Goal: Book appointment/travel/reservation

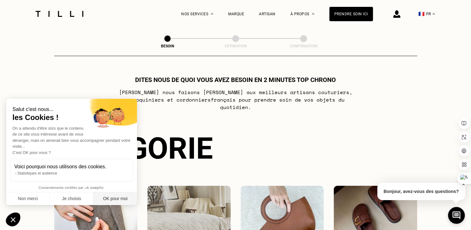
click at [128, 196] on button "OK pour moi" at bounding box center [115, 198] width 44 height 13
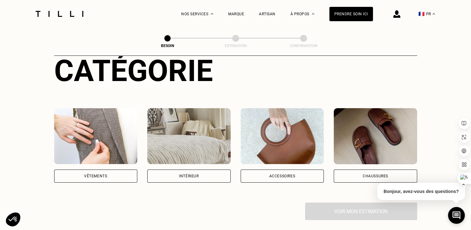
scroll to position [156, 0]
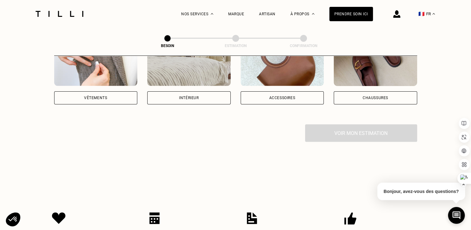
click at [187, 96] on div "Intérieur" at bounding box center [189, 98] width 20 height 4
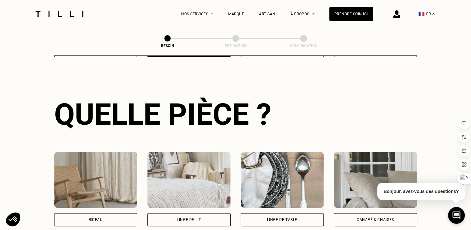
scroll to position [297, 0]
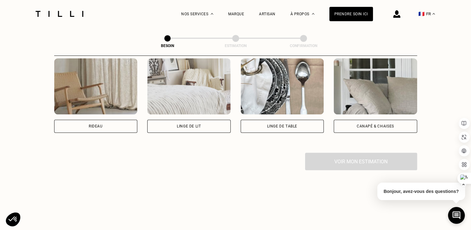
click at [100, 124] on div "Rideau" at bounding box center [96, 126] width 14 height 4
select select "FR"
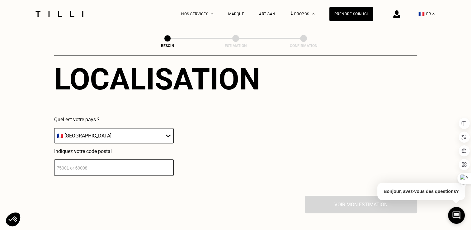
scroll to position [451, 0]
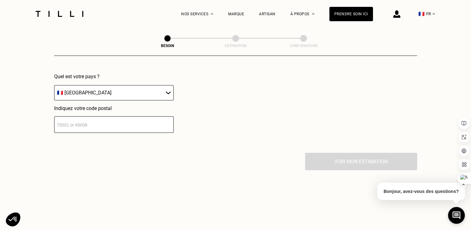
drag, startPoint x: 170, startPoint y: 88, endPoint x: 167, endPoint y: 86, distance: 3.4
click at [170, 88] on select "🇩🇪 [GEOGRAPHIC_DATA] 🇦🇹 [GEOGRAPHIC_DATA] 🇧🇪 [GEOGRAPHIC_DATA] 🇧🇬 Bulgarie 🇨🇾 C…" at bounding box center [114, 92] width 120 height 15
click at [54, 85] on select "🇩🇪 [GEOGRAPHIC_DATA] 🇦🇹 [GEOGRAPHIC_DATA] 🇧🇪 [GEOGRAPHIC_DATA] 🇧🇬 Bulgarie 🇨🇾 C…" at bounding box center [114, 92] width 120 height 15
click at [127, 118] on input "number" at bounding box center [114, 124] width 120 height 17
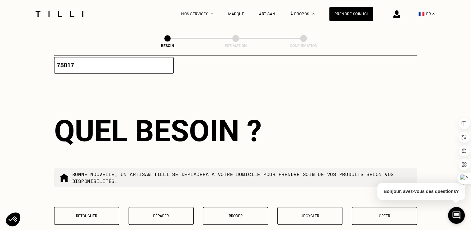
scroll to position [435, 0]
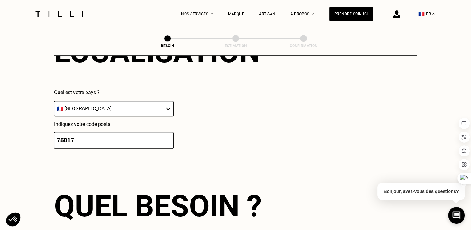
type input "75017"
click at [180, 152] on div "Localisation Quel est votre pays ? 🇩🇪 [GEOGRAPHIC_DATA] 🇦🇹 [GEOGRAPHIC_DATA] 🇧🇪…" at bounding box center [235, 92] width 363 height 154
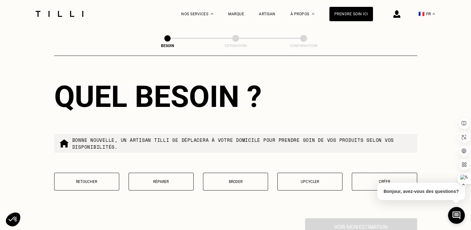
scroll to position [559, 0]
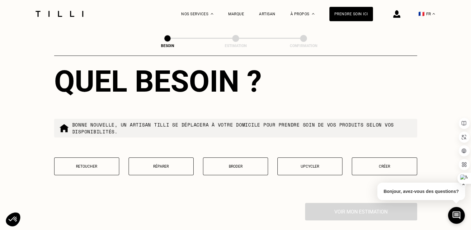
click at [92, 164] on p "Retoucher" at bounding box center [87, 166] width 58 height 4
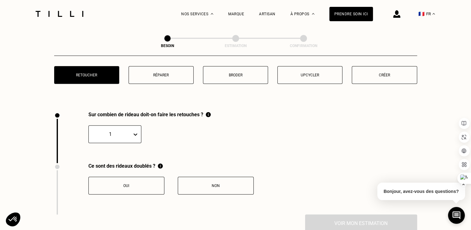
scroll to position [630, 0]
click at [137, 143] on div "1" at bounding box center [114, 134] width 53 height 18
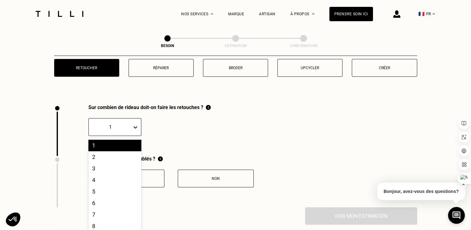
scroll to position [658, 0]
click at [116, 176] on div "4" at bounding box center [114, 180] width 53 height 12
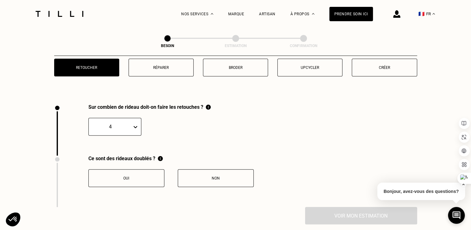
click at [225, 178] on button "Non" at bounding box center [216, 178] width 76 height 18
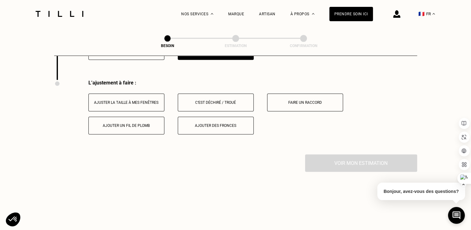
scroll to position [783, 0]
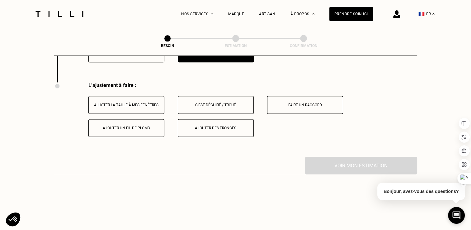
click at [133, 103] on div "Ajuster la taille à mes fenêtres" at bounding box center [126, 105] width 69 height 4
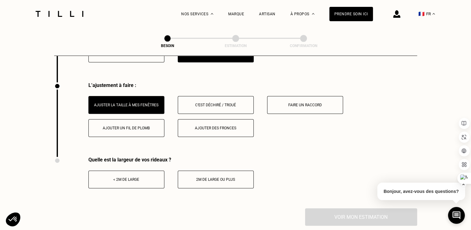
click at [133, 177] on div "< 2m de large" at bounding box center [126, 179] width 69 height 4
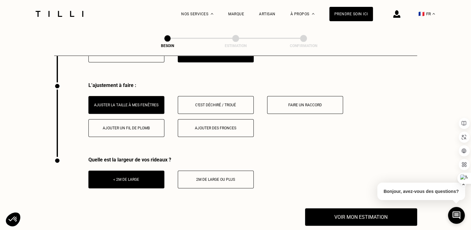
scroll to position [845, 0]
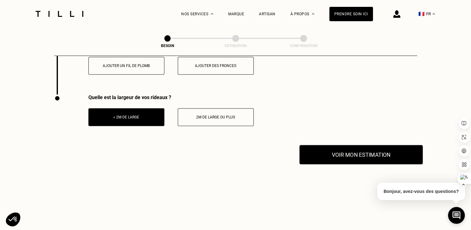
click at [352, 151] on button "Voir mon estimation" at bounding box center [361, 154] width 123 height 19
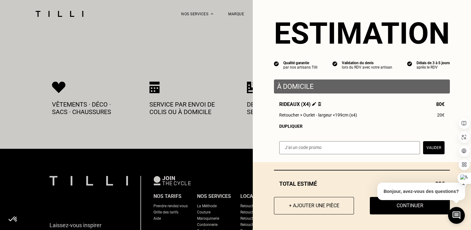
scroll to position [1001, 0]
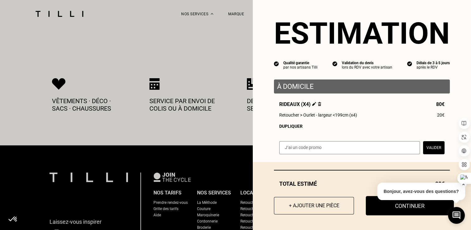
click at [403, 212] on button "Continuer" at bounding box center [410, 205] width 88 height 19
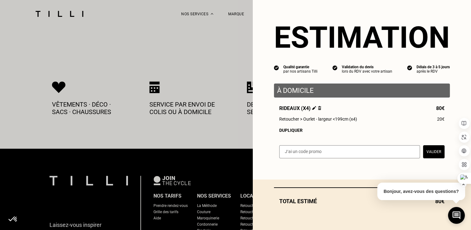
scroll to position [0, 0]
select select "FR"
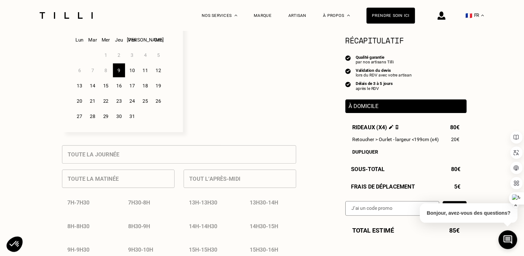
scroll to position [249, 0]
